Goal: Task Accomplishment & Management: Manage account settings

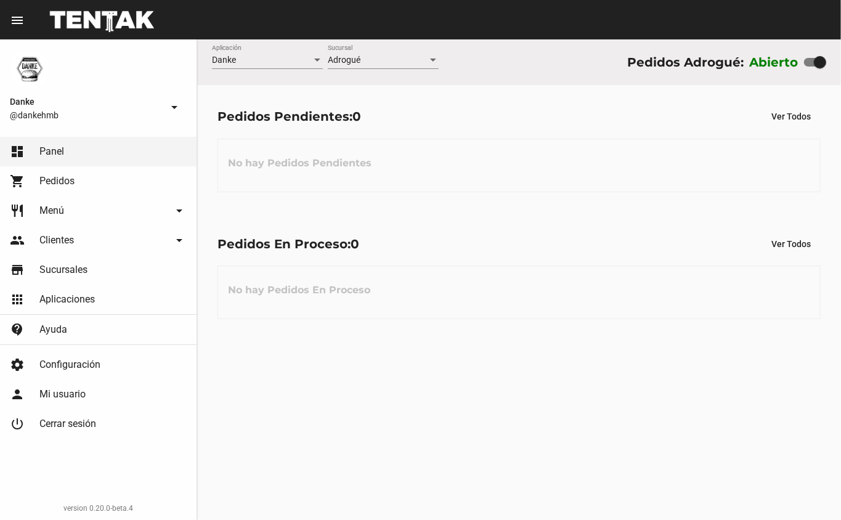
click at [67, 215] on link "restaurant Menú arrow_drop_down" at bounding box center [98, 211] width 197 height 30
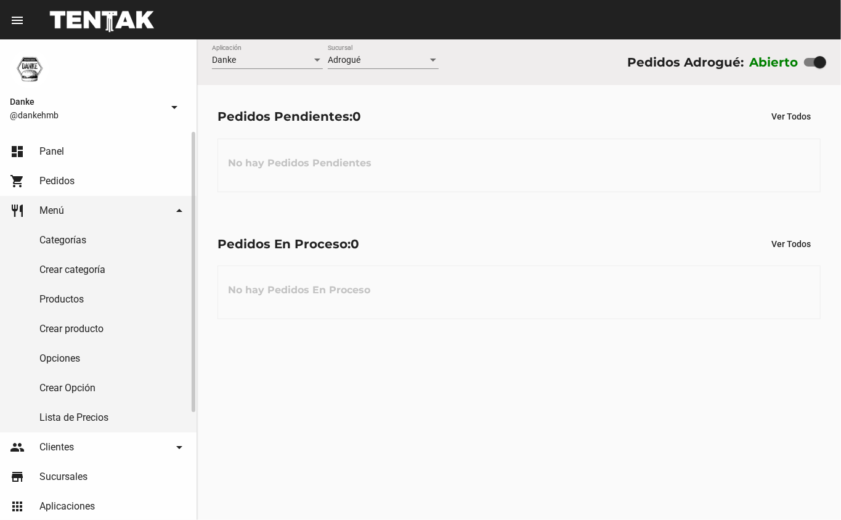
click at [51, 303] on link "Productos" at bounding box center [98, 300] width 197 height 30
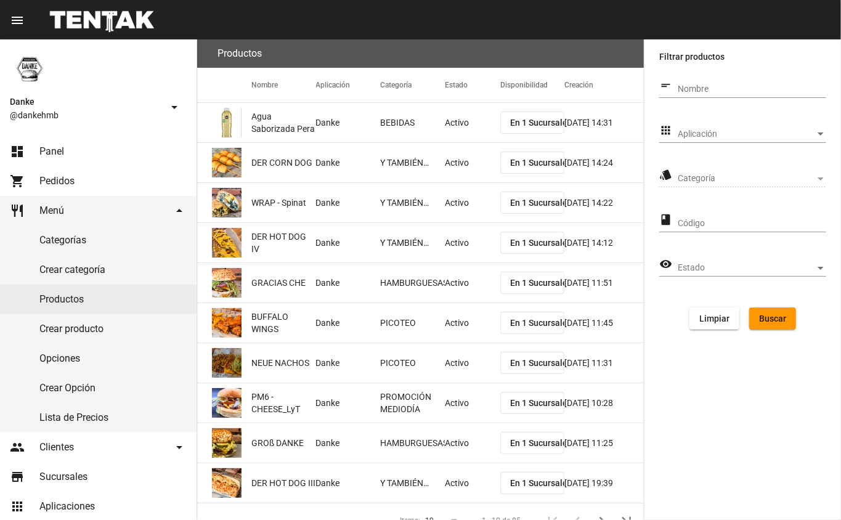
click at [684, 133] on span "Aplicación" at bounding box center [746, 134] width 137 height 10
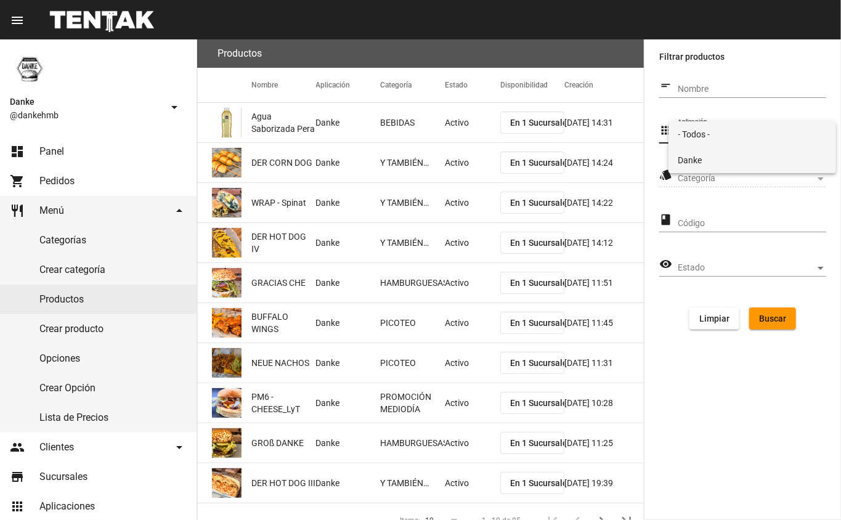
click at [685, 165] on span "Danke" at bounding box center [752, 160] width 149 height 26
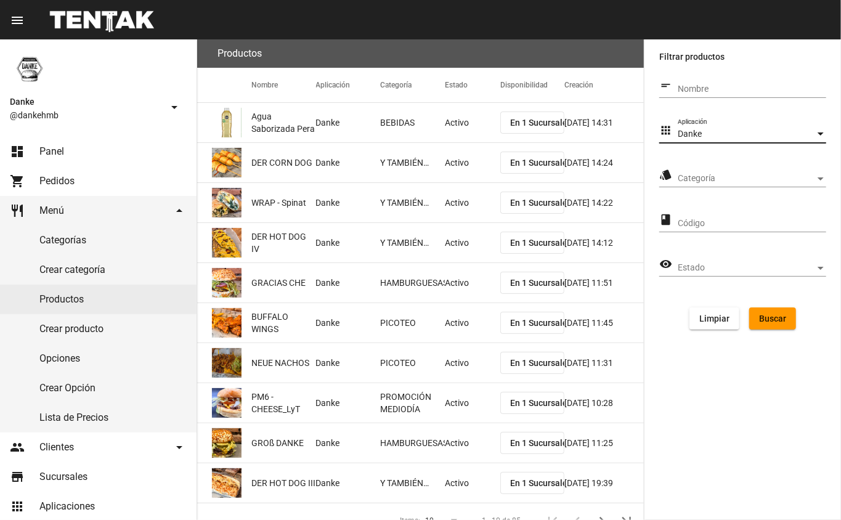
click at [693, 179] on span "Categoría" at bounding box center [746, 179] width 137 height 10
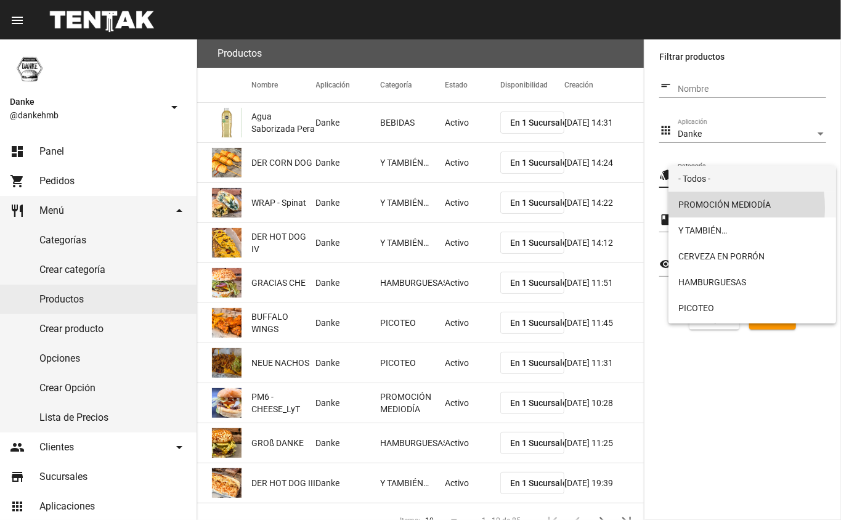
click at [702, 208] on span "PROMOCIÓN MEDIODÍA" at bounding box center [752, 205] width 149 height 26
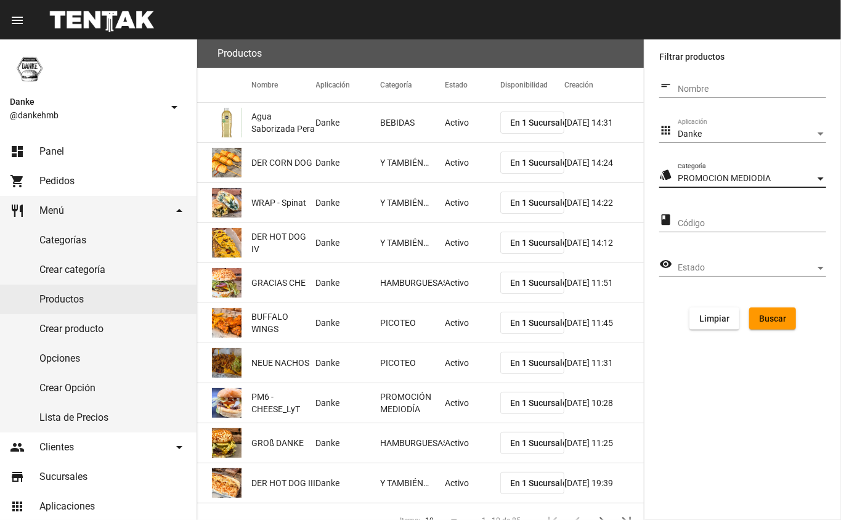
click at [764, 319] on span "Buscar" at bounding box center [772, 319] width 27 height 10
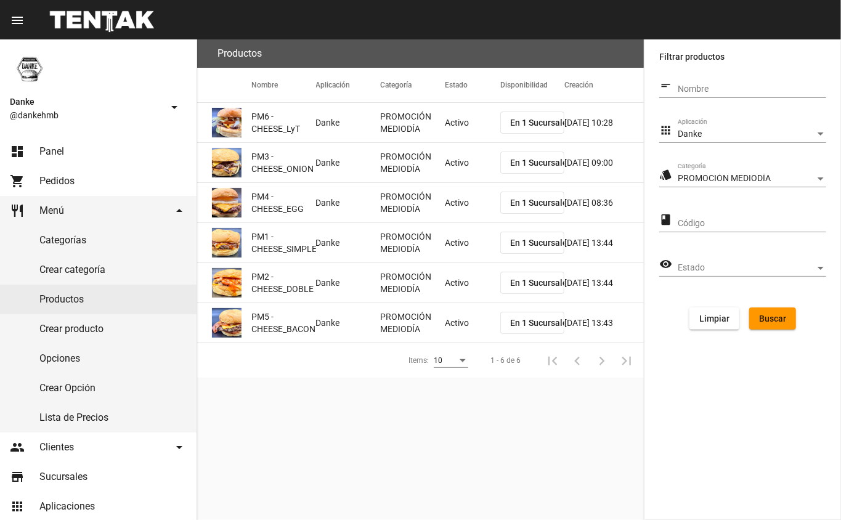
click at [449, 134] on mat-cell "Activo" at bounding box center [472, 122] width 55 height 39
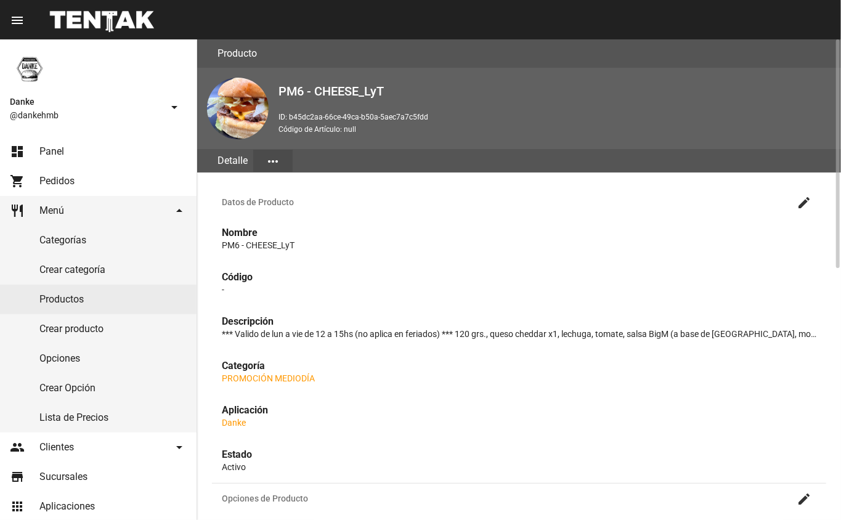
click at [806, 203] on mat-icon "create" at bounding box center [804, 202] width 15 height 15
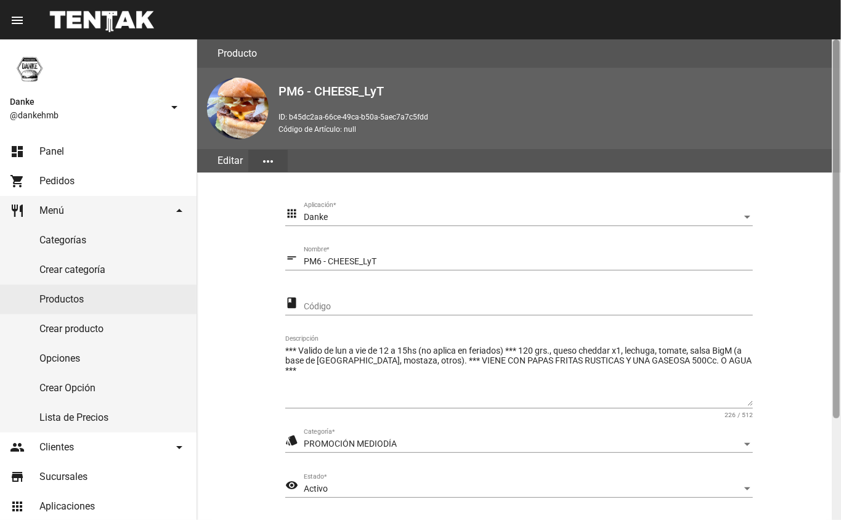
click at [834, 479] on div at bounding box center [836, 279] width 9 height 481
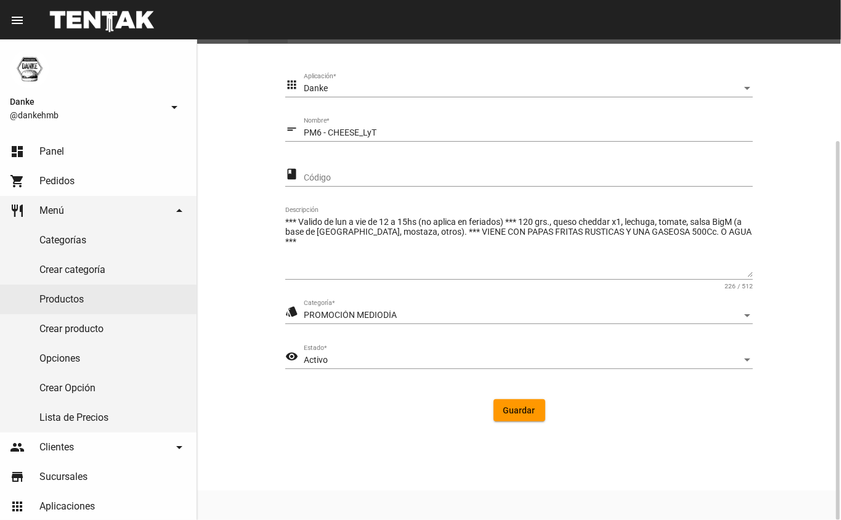
click at [312, 358] on span "Activo" at bounding box center [316, 360] width 24 height 10
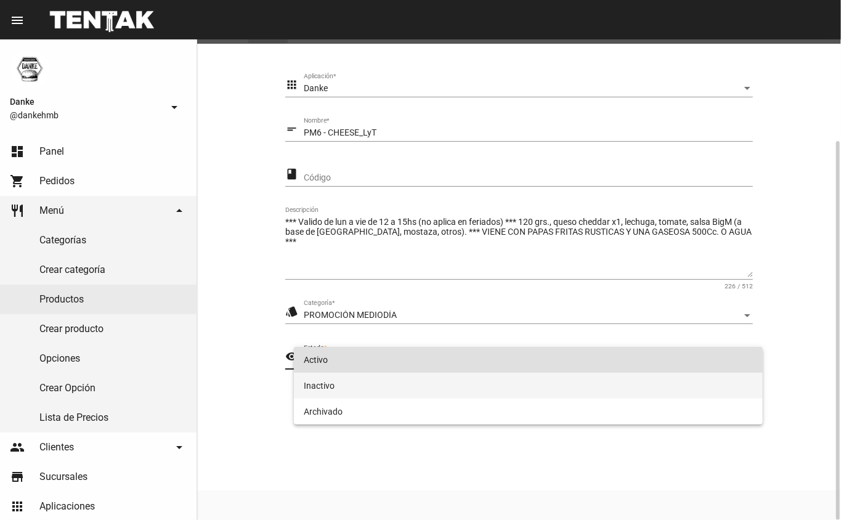
click at [312, 388] on span "Inactivo" at bounding box center [529, 386] width 450 height 26
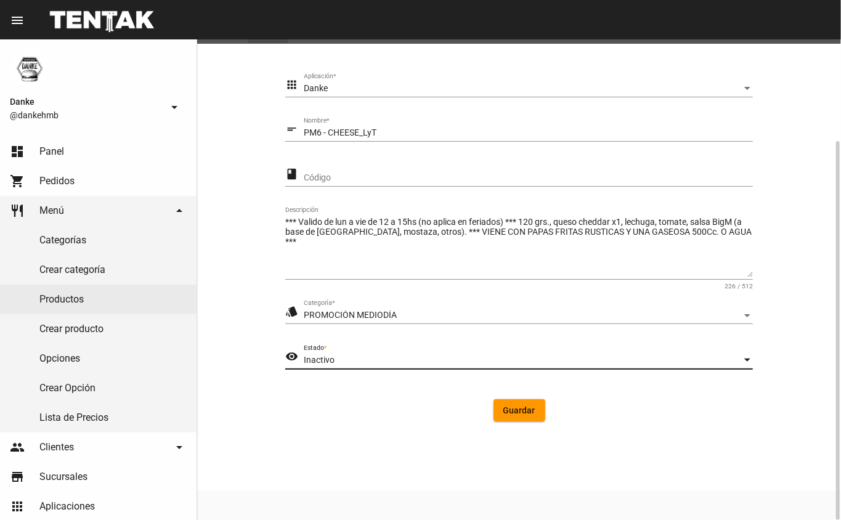
click at [521, 410] on span "Guardar" at bounding box center [519, 410] width 32 height 10
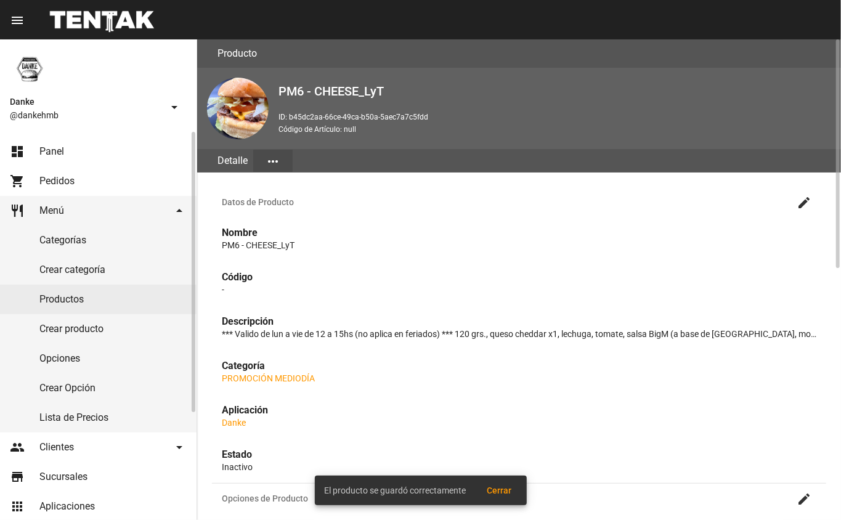
click at [63, 301] on link "Productos" at bounding box center [98, 300] width 197 height 30
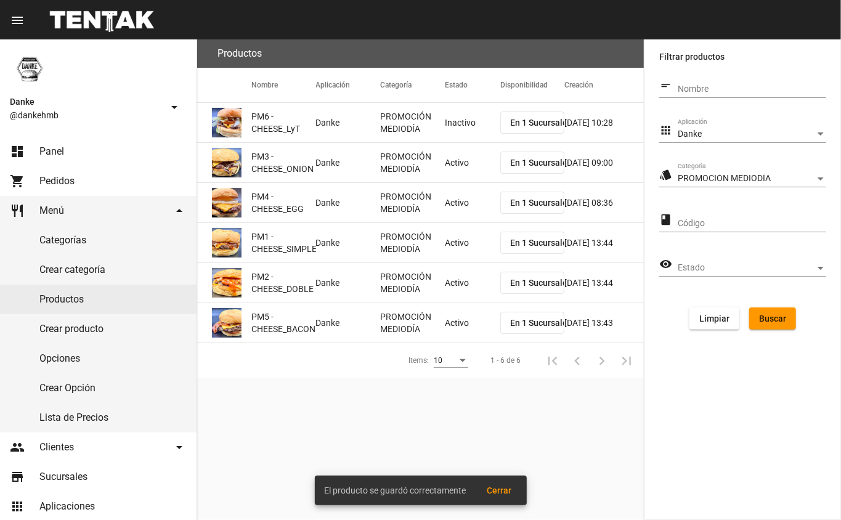
click at [466, 184] on mat-cell "Activo" at bounding box center [472, 202] width 55 height 39
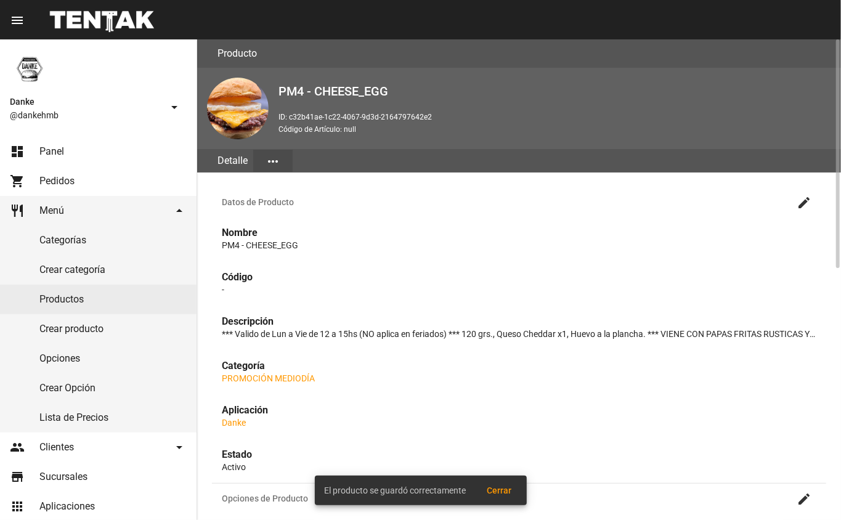
click at [802, 203] on mat-icon "create" at bounding box center [804, 202] width 15 height 15
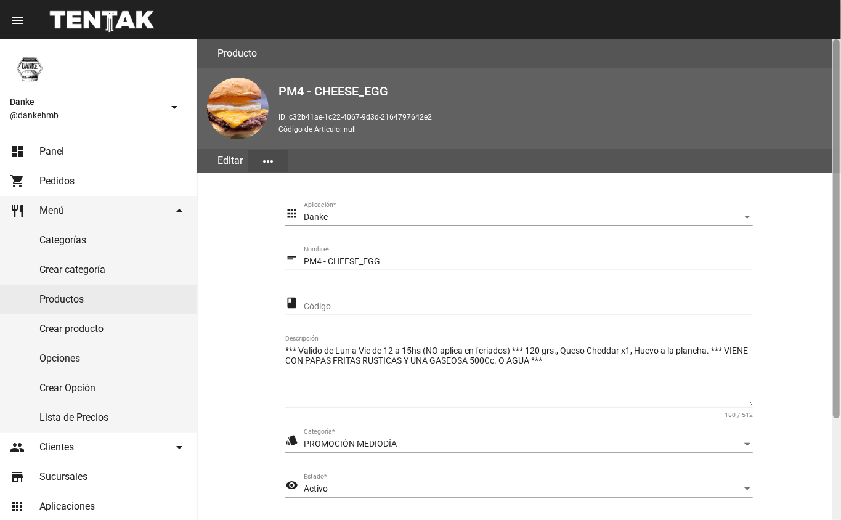
click at [834, 459] on div at bounding box center [836, 279] width 9 height 481
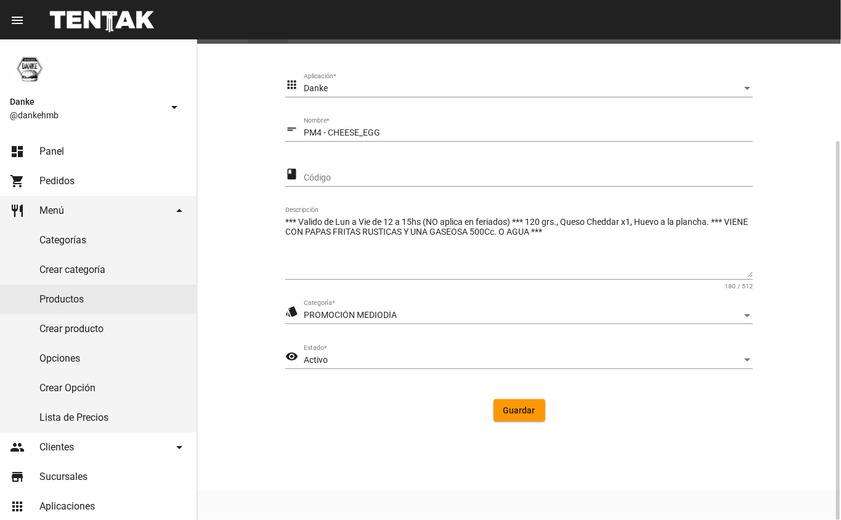
click at [306, 358] on span "Activo" at bounding box center [316, 360] width 24 height 10
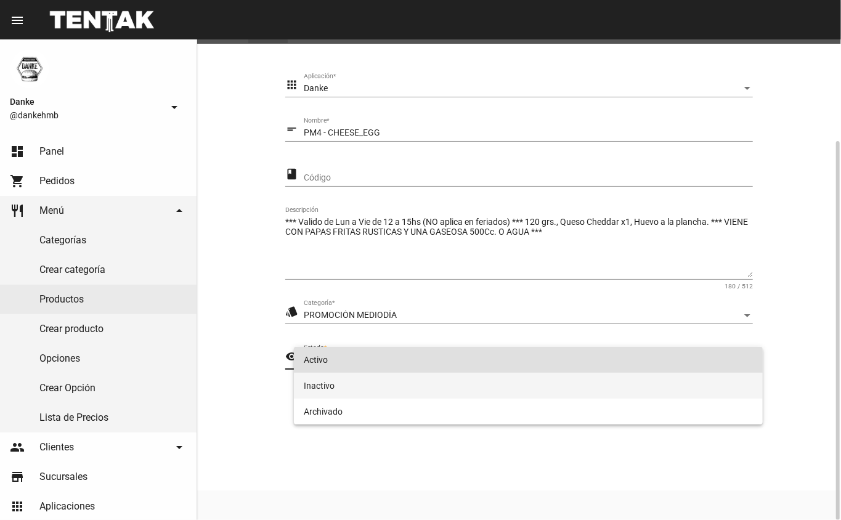
click at [311, 388] on span "Inactivo" at bounding box center [529, 386] width 450 height 26
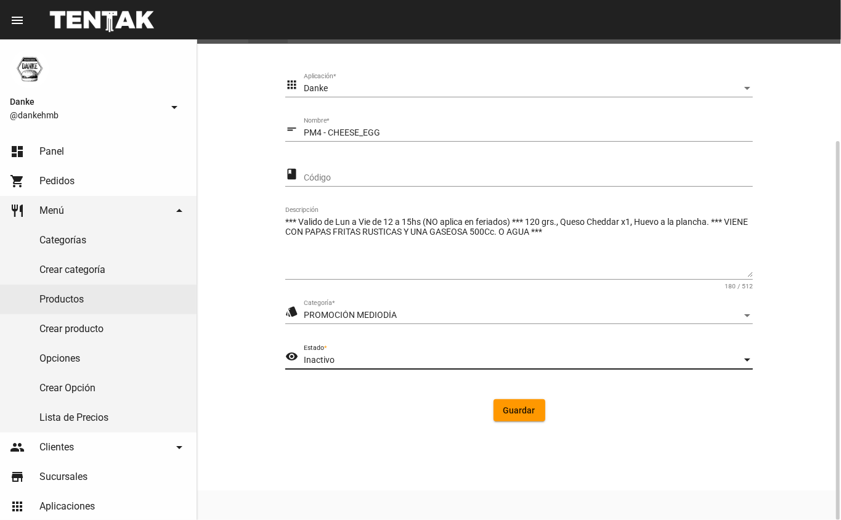
click at [508, 415] on button "Guardar" at bounding box center [520, 410] width 52 height 22
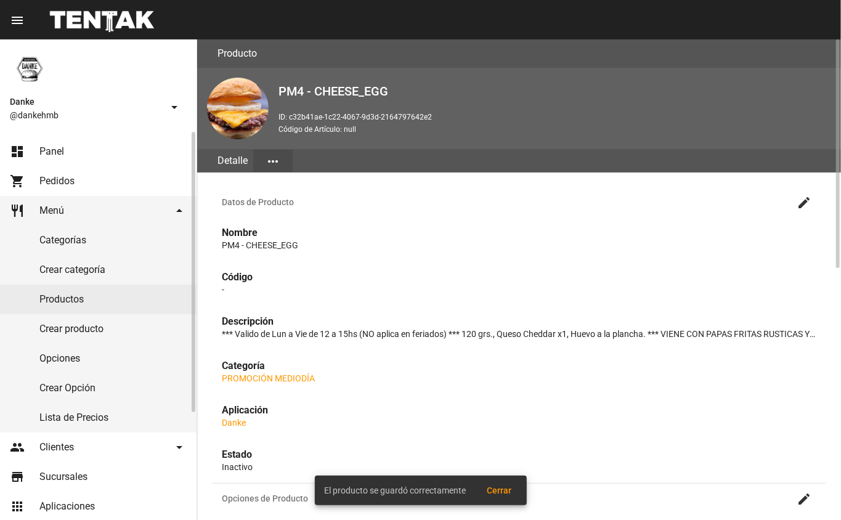
click at [60, 298] on link "Productos" at bounding box center [98, 300] width 197 height 30
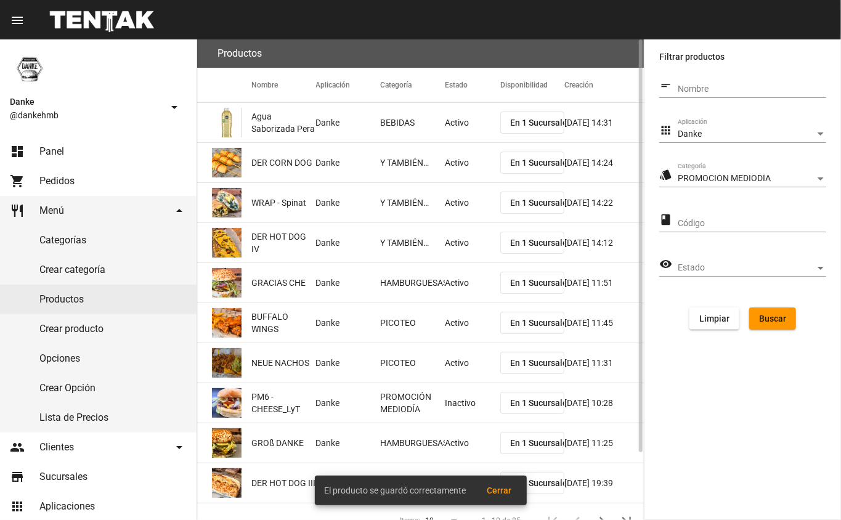
click at [770, 316] on span "Buscar" at bounding box center [772, 319] width 27 height 10
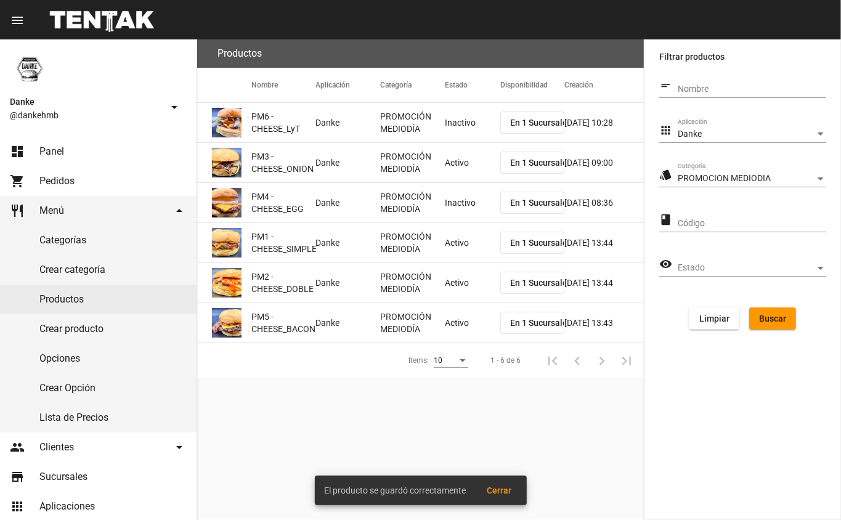
click at [461, 166] on mat-cell "Activo" at bounding box center [472, 162] width 55 height 39
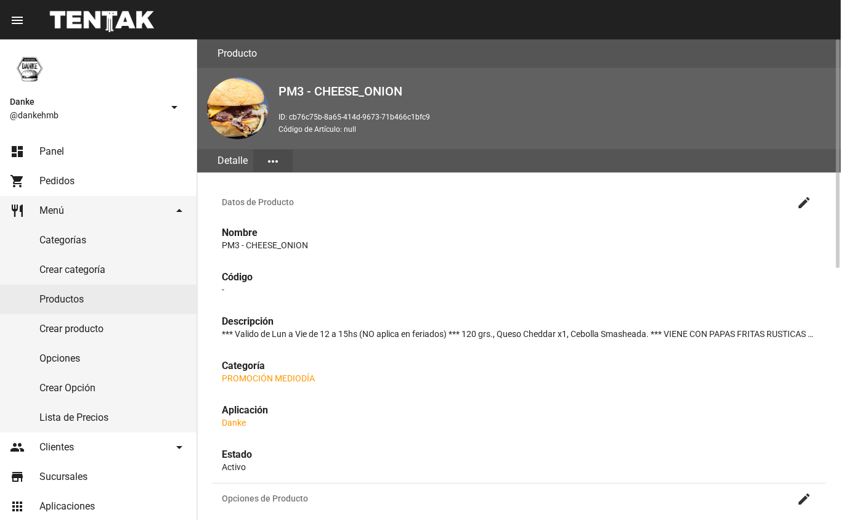
click at [805, 200] on mat-icon "create" at bounding box center [804, 202] width 15 height 15
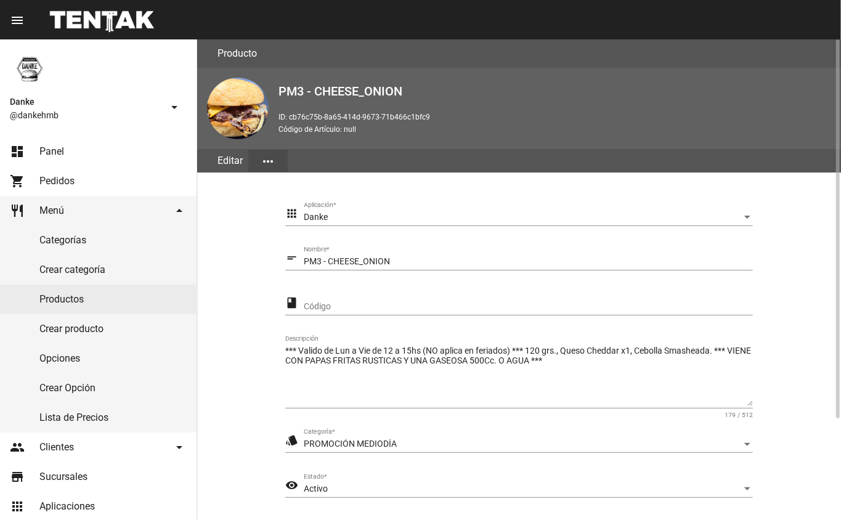
click at [818, 472] on section "apps Danke Aplicación * short_text PM3 - CHEESE_ONION Nombre * class Código ***…" at bounding box center [519, 381] width 614 height 388
click at [321, 489] on span "Activo" at bounding box center [316, 489] width 24 height 10
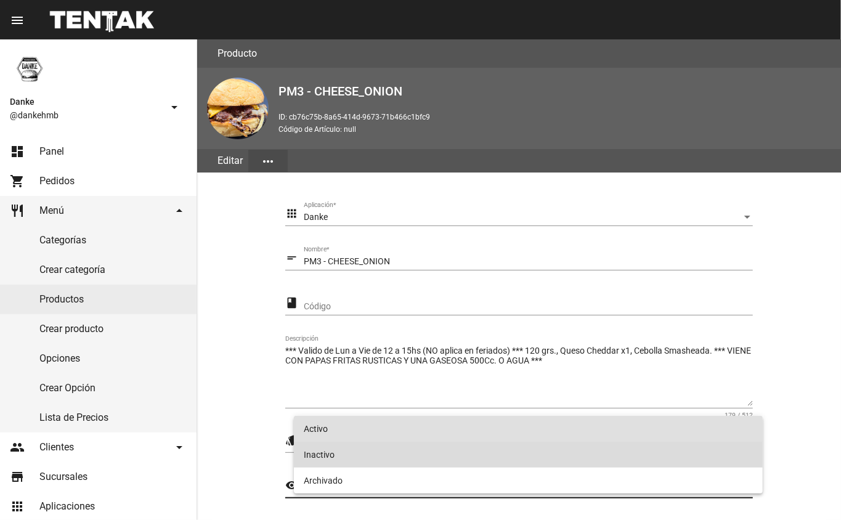
click at [312, 449] on span "Inactivo" at bounding box center [529, 455] width 450 height 26
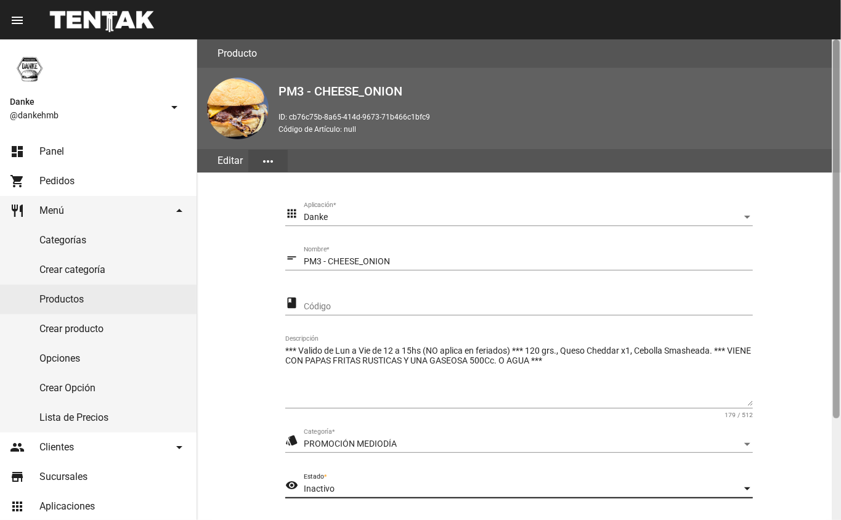
click at [837, 499] on div at bounding box center [836, 279] width 9 height 481
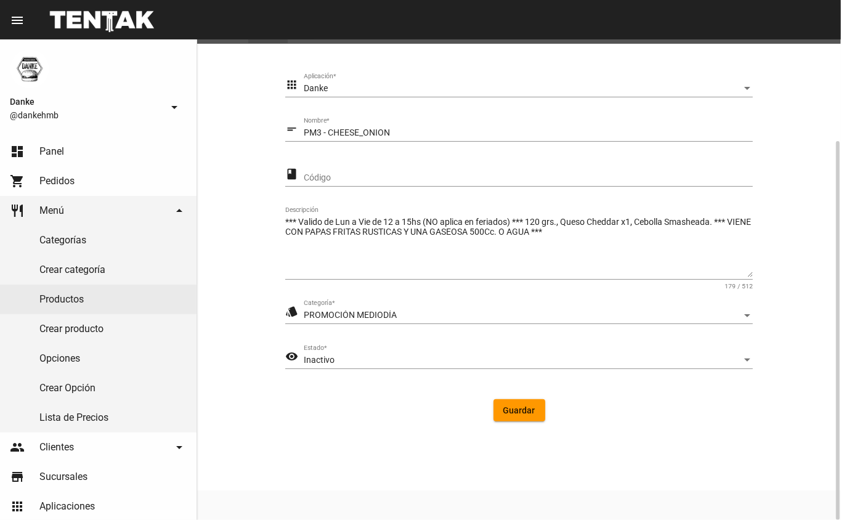
click at [510, 414] on span "Guardar" at bounding box center [519, 410] width 32 height 10
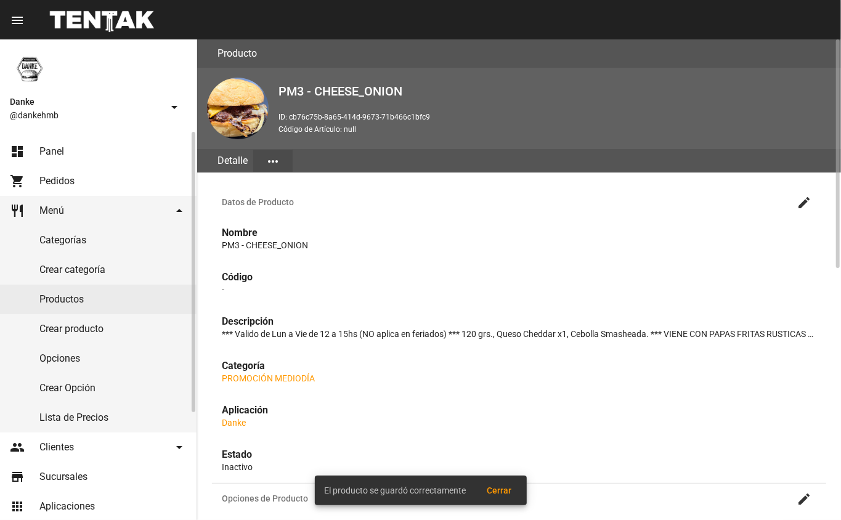
click at [65, 302] on link "Productos" at bounding box center [98, 300] width 197 height 30
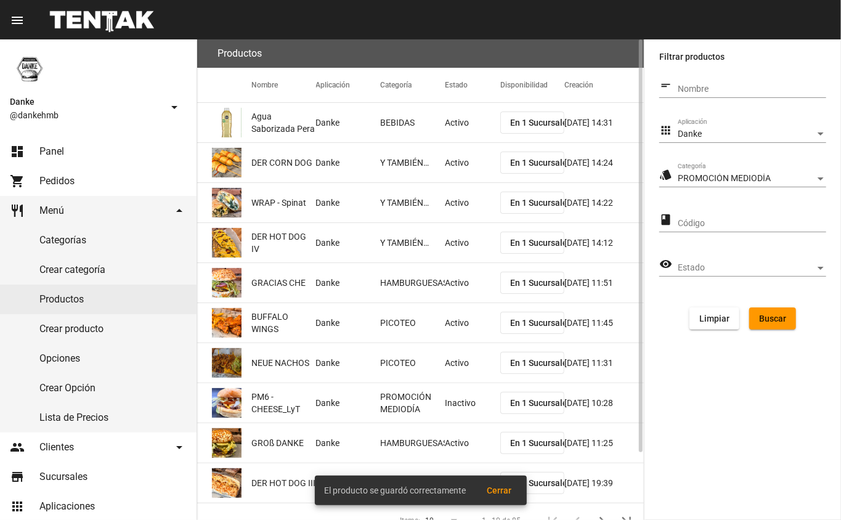
click at [777, 316] on span "Buscar" at bounding box center [772, 319] width 27 height 10
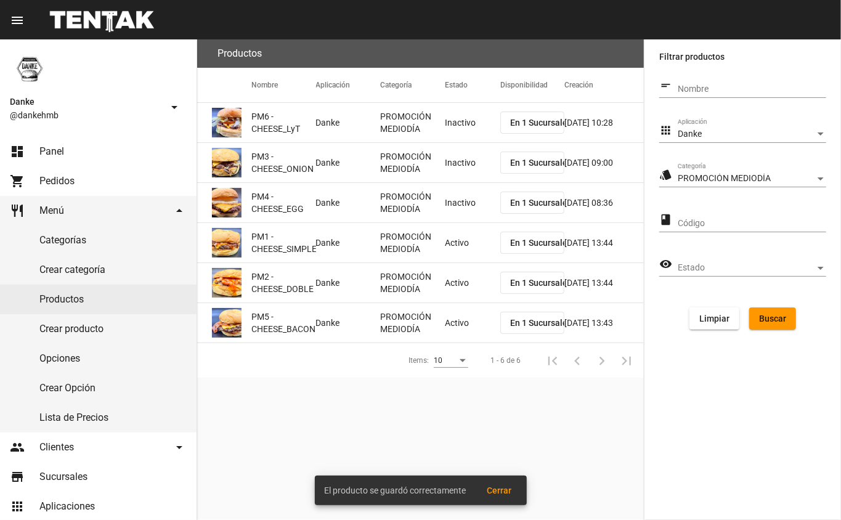
click at [770, 316] on span "Buscar" at bounding box center [772, 319] width 27 height 10
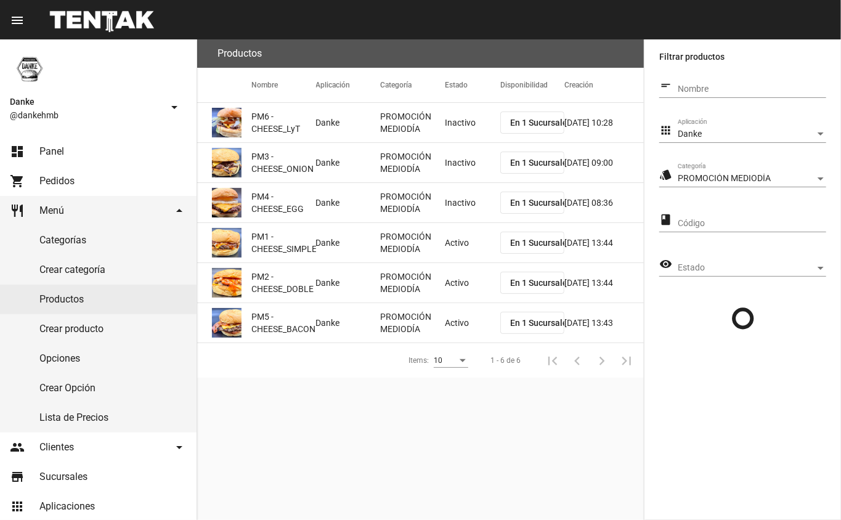
click at [462, 245] on mat-cell "Activo" at bounding box center [472, 242] width 55 height 39
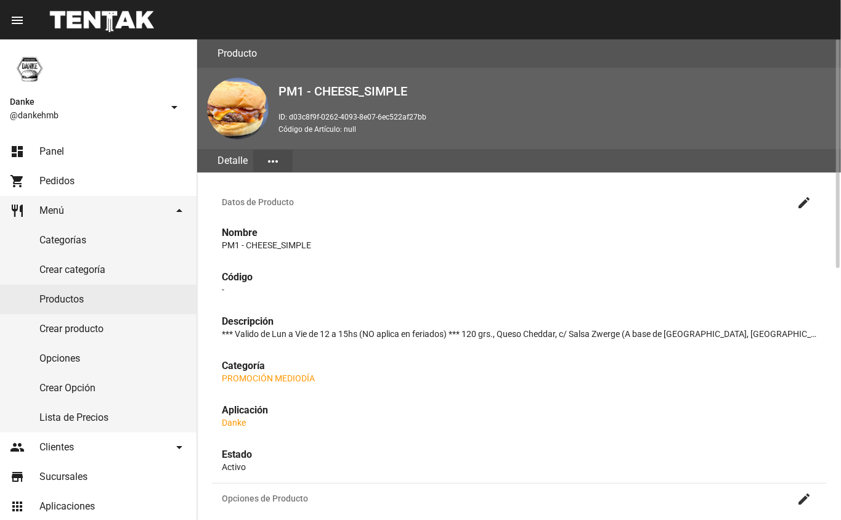
click at [795, 205] on button "create" at bounding box center [804, 202] width 25 height 25
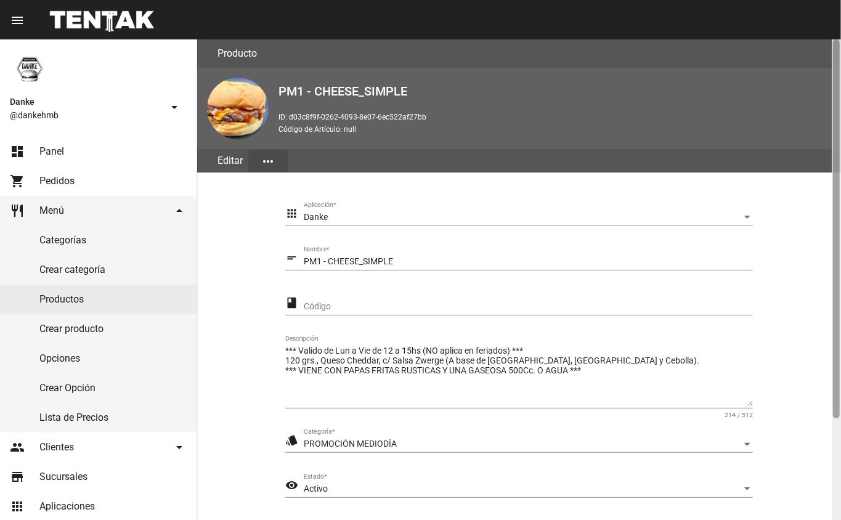
click at [832, 502] on div at bounding box center [836, 279] width 9 height 481
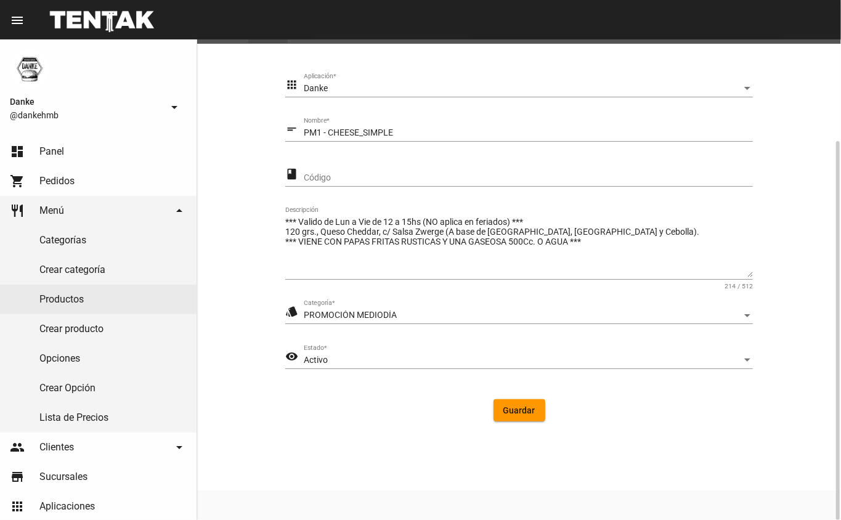
click at [372, 362] on div "Activo" at bounding box center [523, 361] width 438 height 10
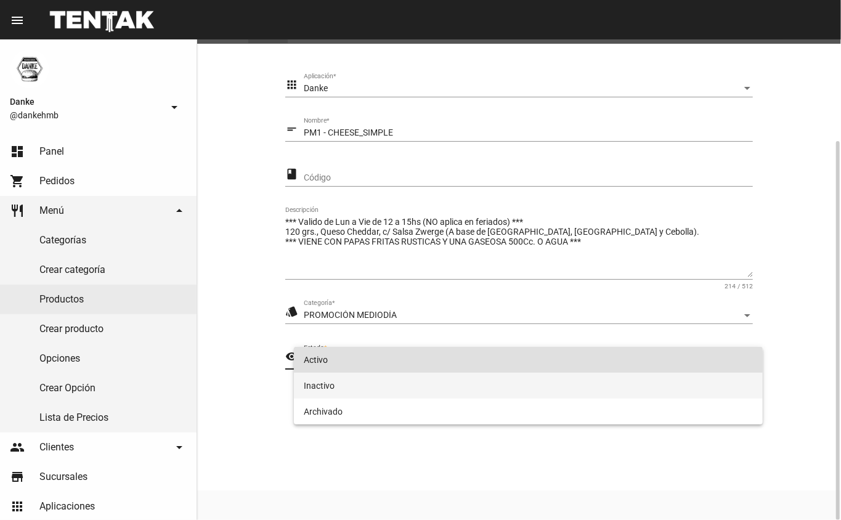
click at [396, 395] on span "Inactivo" at bounding box center [529, 386] width 450 height 26
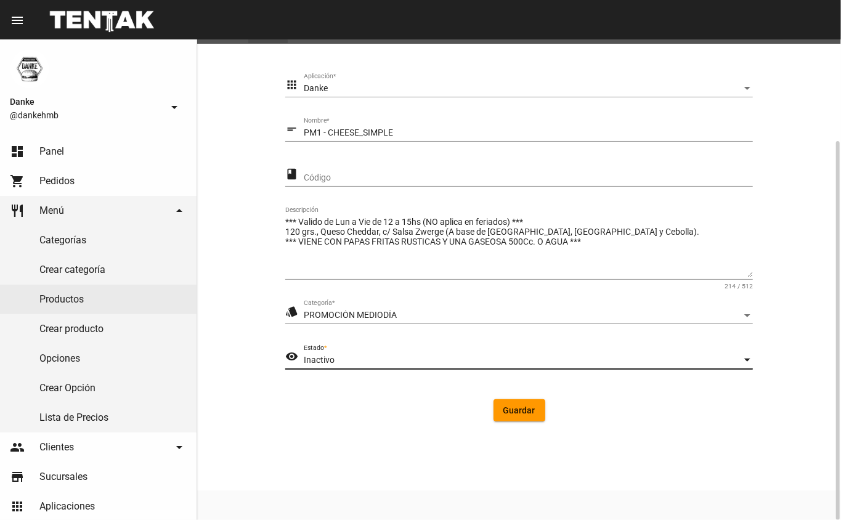
click at [518, 417] on button "Guardar" at bounding box center [520, 410] width 52 height 22
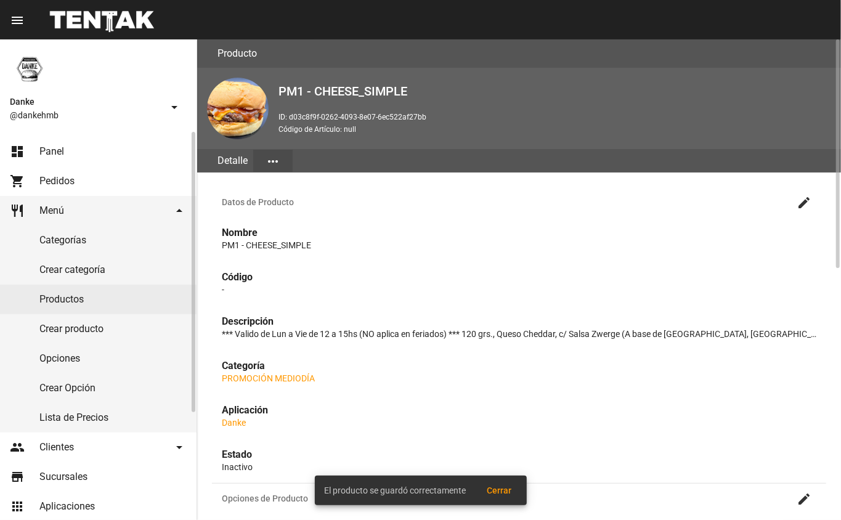
click at [59, 301] on link "Productos" at bounding box center [98, 300] width 197 height 30
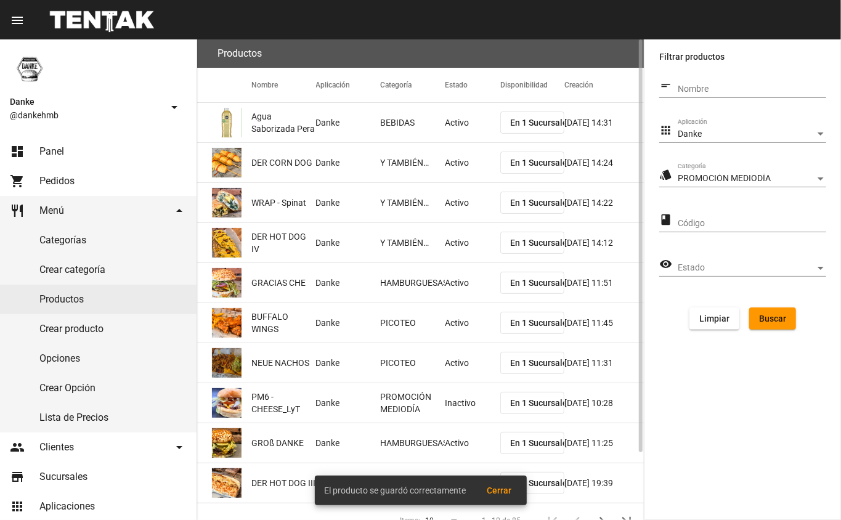
click at [775, 322] on span "Buscar" at bounding box center [772, 319] width 27 height 10
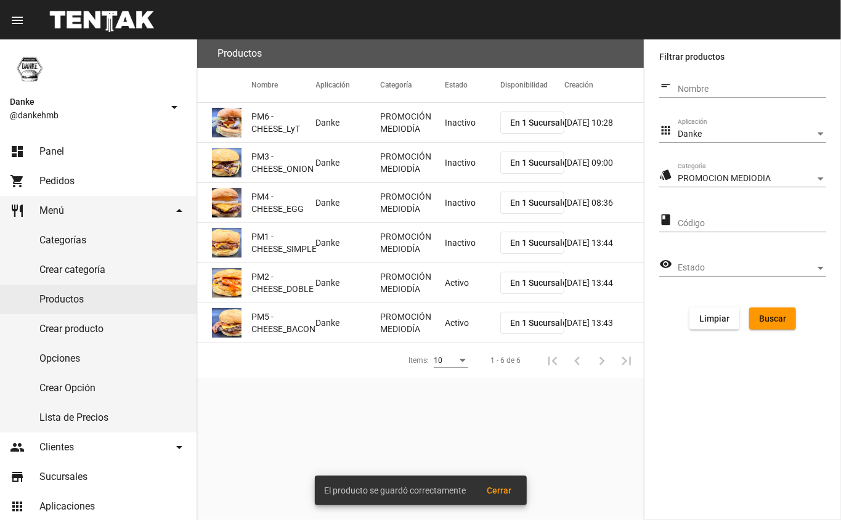
click at [451, 296] on mat-cell "Activo" at bounding box center [472, 282] width 55 height 39
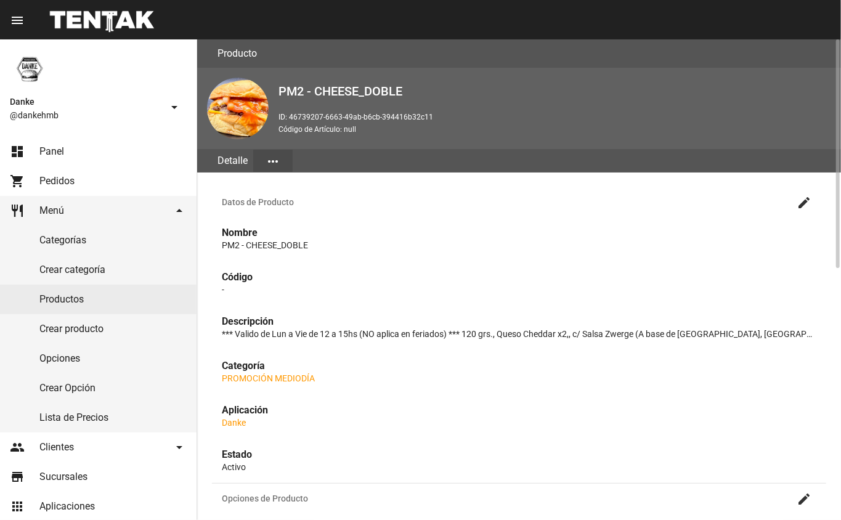
click at [804, 200] on mat-icon "create" at bounding box center [804, 202] width 15 height 15
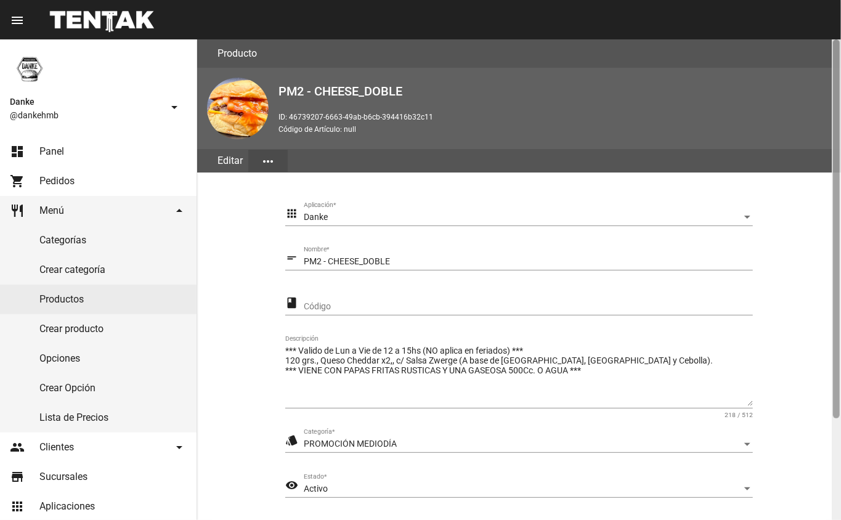
click at [834, 471] on div at bounding box center [836, 279] width 9 height 481
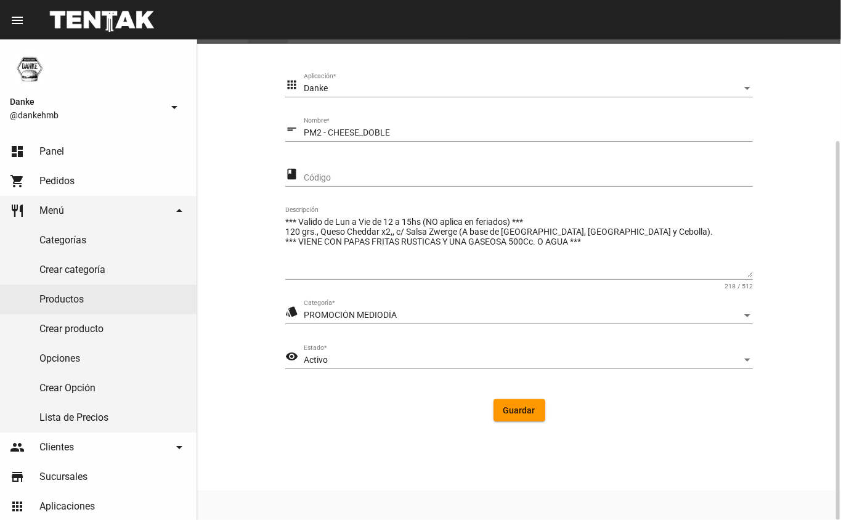
click at [330, 357] on div "Activo" at bounding box center [523, 361] width 438 height 10
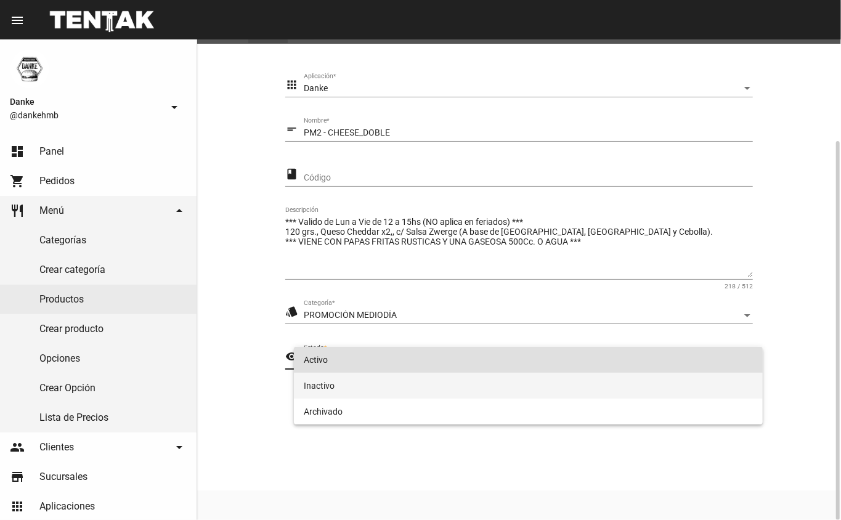
click at [317, 385] on span "Inactivo" at bounding box center [529, 386] width 450 height 26
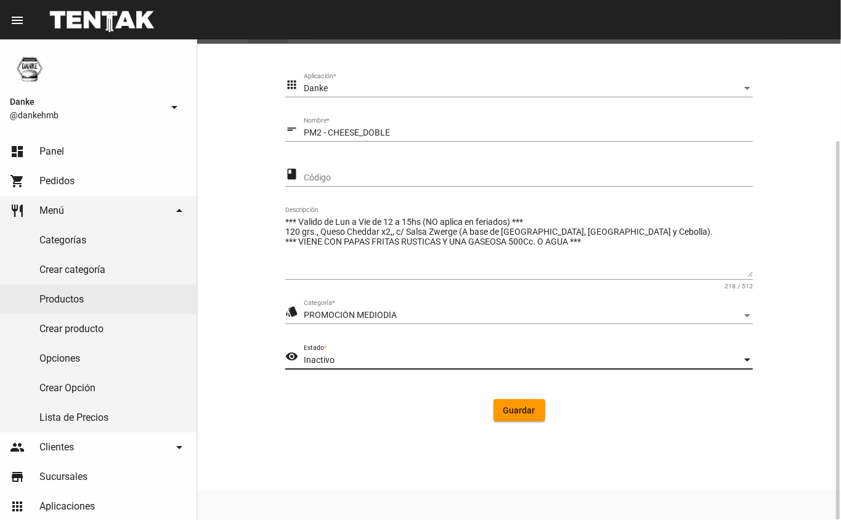
click at [515, 413] on span "Guardar" at bounding box center [519, 410] width 32 height 10
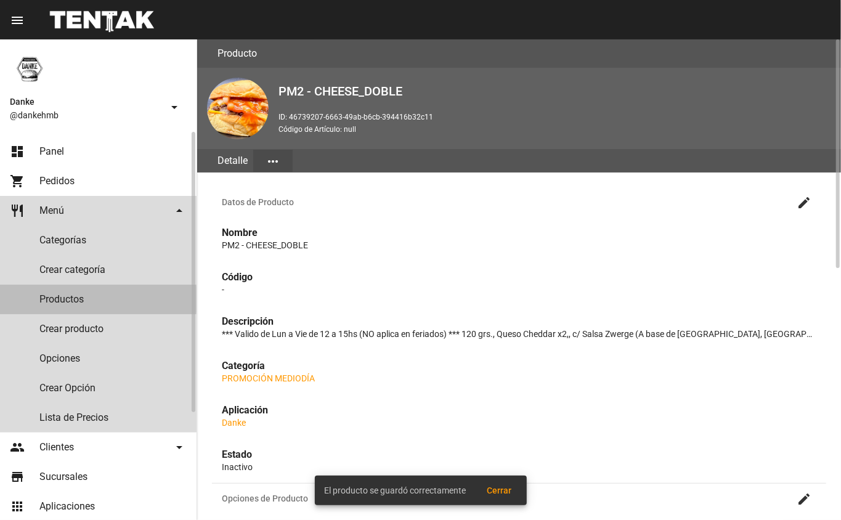
click at [62, 299] on link "Productos" at bounding box center [98, 300] width 197 height 30
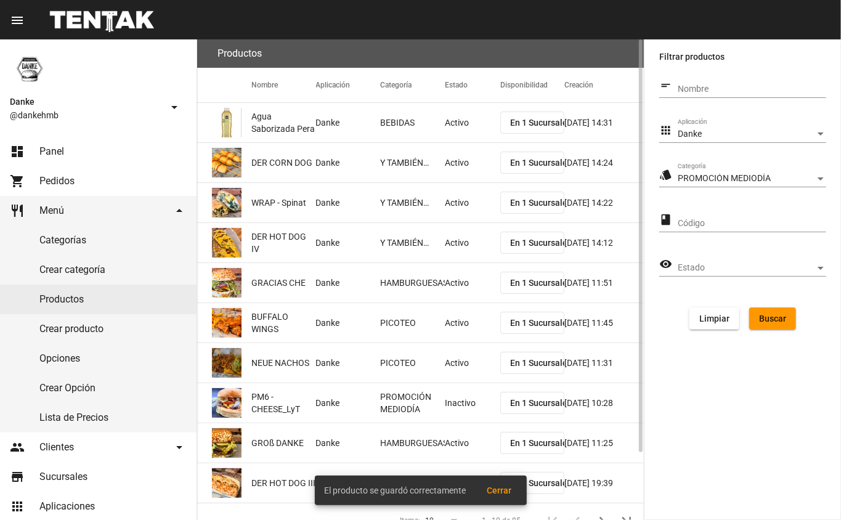
click at [777, 319] on span "Buscar" at bounding box center [772, 319] width 27 height 10
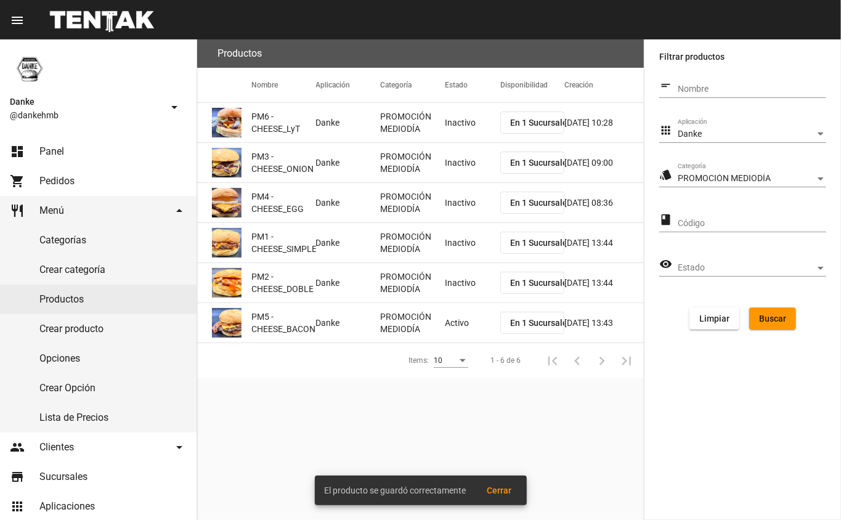
click at [459, 322] on mat-cell "Activo" at bounding box center [472, 322] width 55 height 39
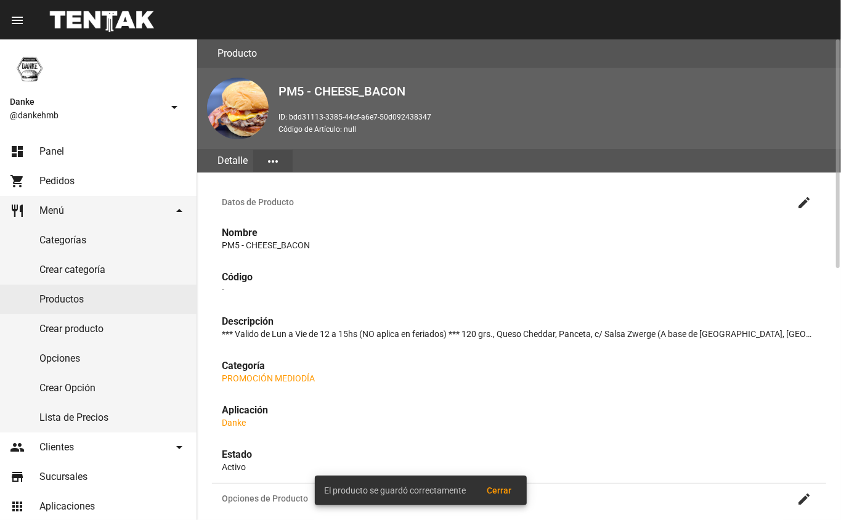
click at [806, 201] on mat-icon "create" at bounding box center [804, 202] width 15 height 15
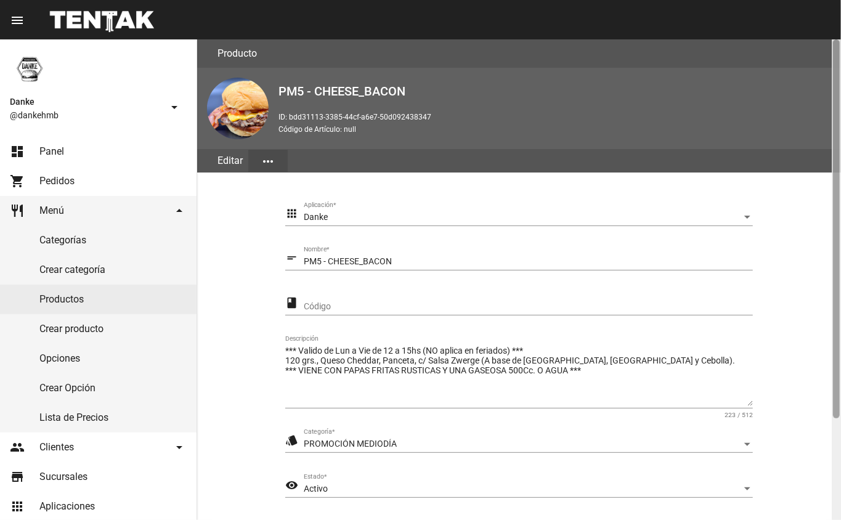
click at [832, 484] on div at bounding box center [836, 279] width 9 height 481
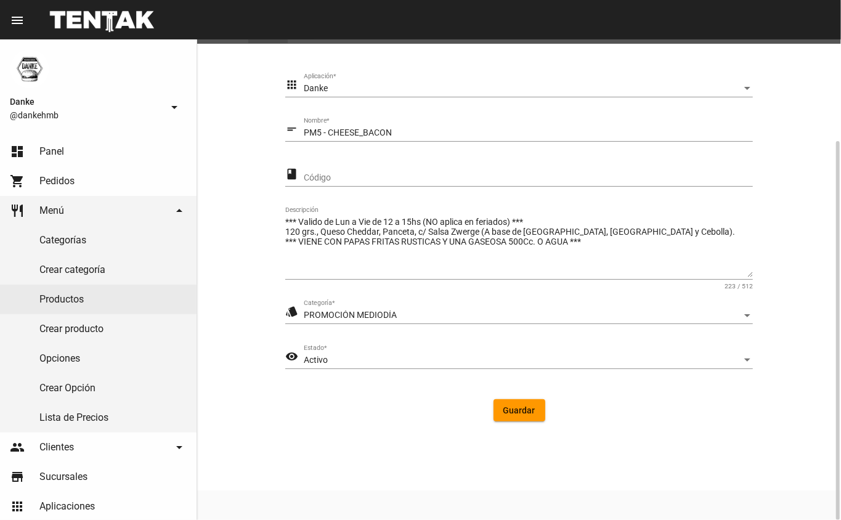
click at [312, 359] on span "Activo" at bounding box center [316, 360] width 24 height 10
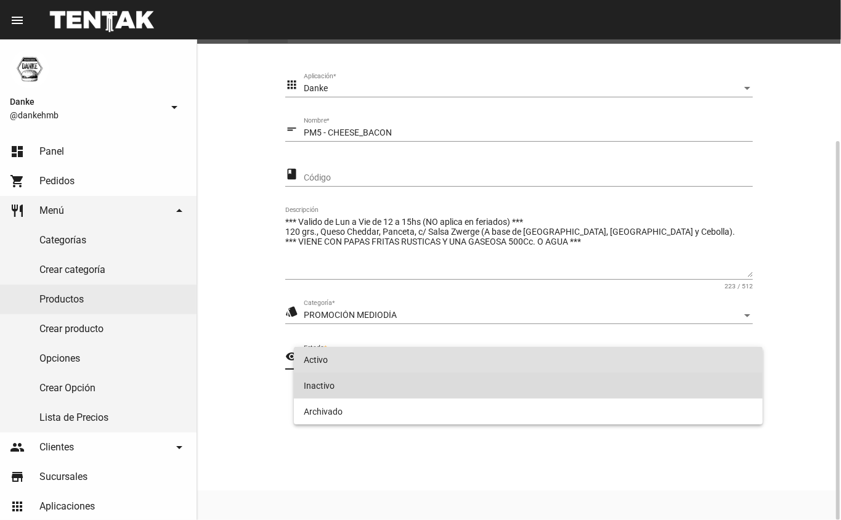
click at [316, 385] on span "Inactivo" at bounding box center [529, 386] width 450 height 26
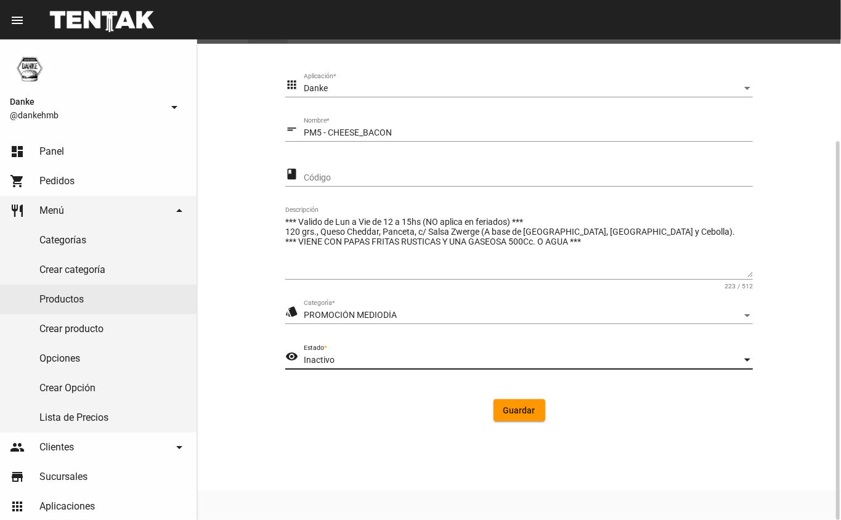
click at [527, 414] on span "Guardar" at bounding box center [519, 410] width 32 height 10
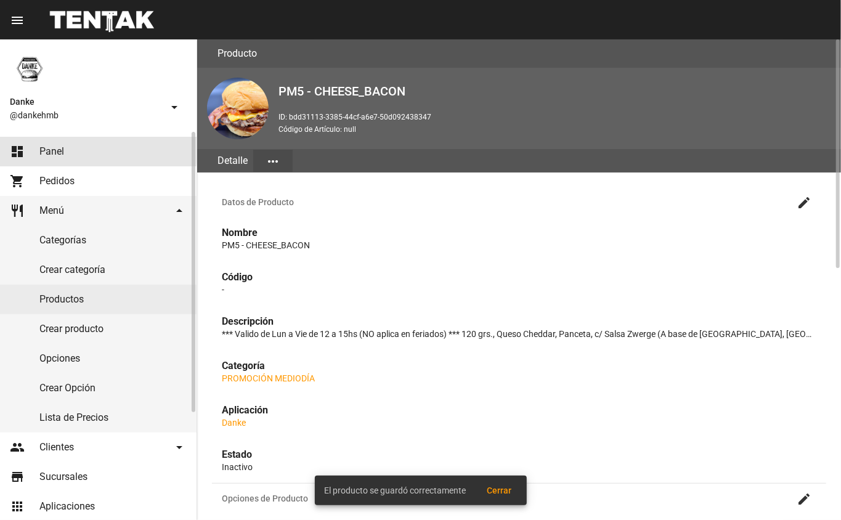
click at [37, 149] on link "dashboard Panel" at bounding box center [98, 152] width 197 height 30
